Goal: Transaction & Acquisition: Book appointment/travel/reservation

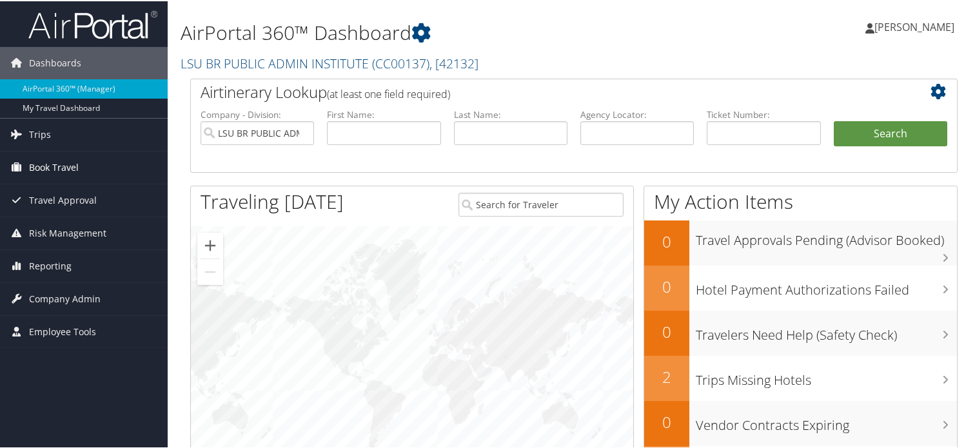
click at [73, 158] on span "Book Travel" at bounding box center [54, 166] width 50 height 32
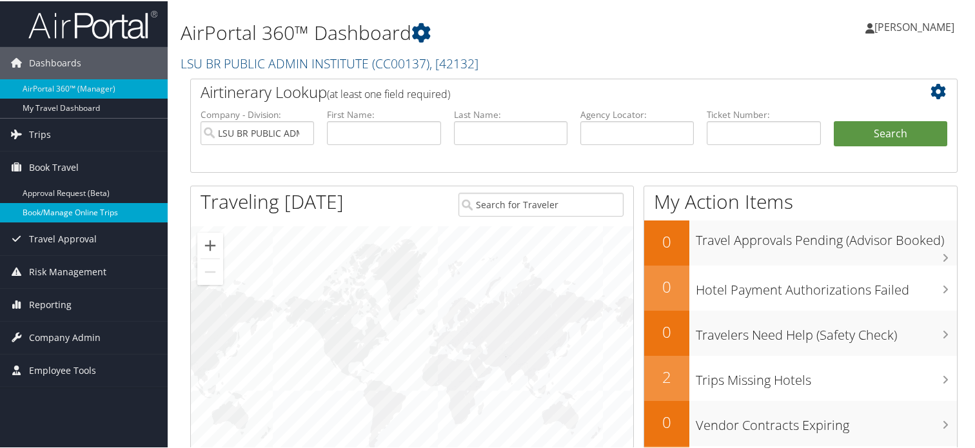
click at [75, 215] on link "Book/Manage Online Trips" at bounding box center [84, 211] width 168 height 19
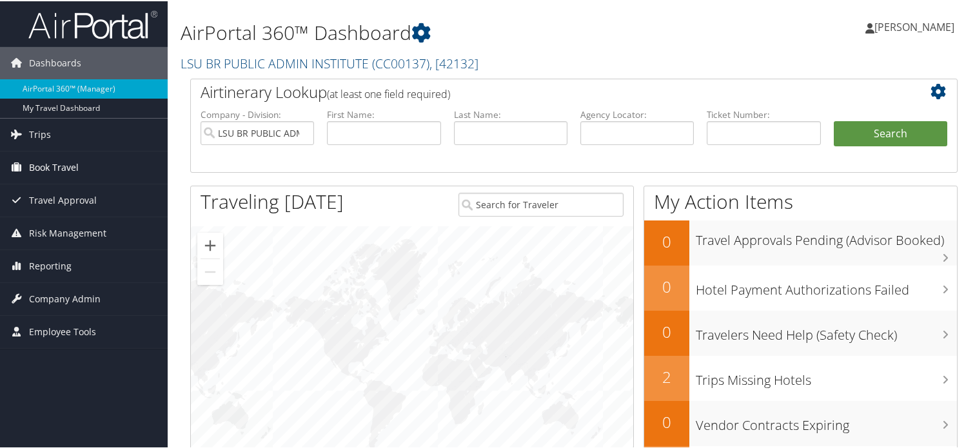
click at [81, 164] on link "Book Travel" at bounding box center [84, 166] width 168 height 32
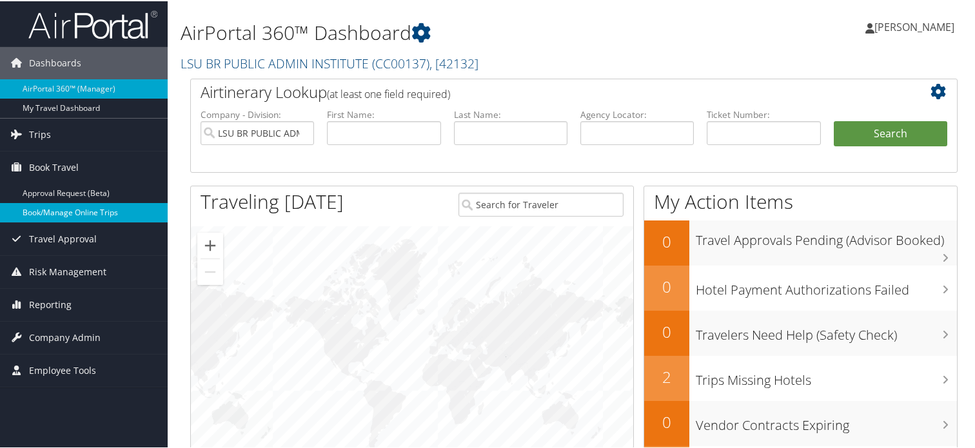
click at [70, 215] on link "Book/Manage Online Trips" at bounding box center [84, 211] width 168 height 19
